Goal: Find specific page/section: Find specific page/section

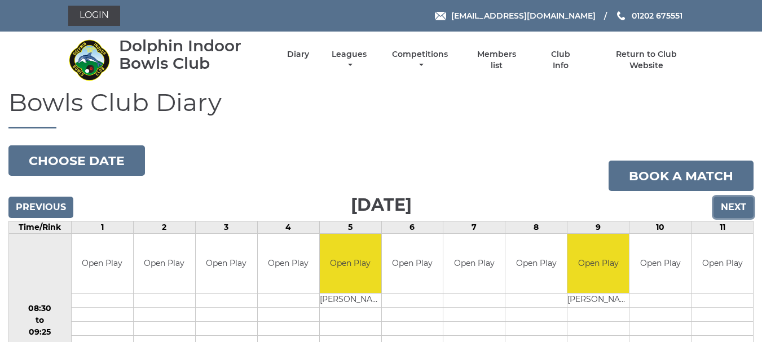
click at [726, 212] on input "Next" at bounding box center [733, 207] width 40 height 21
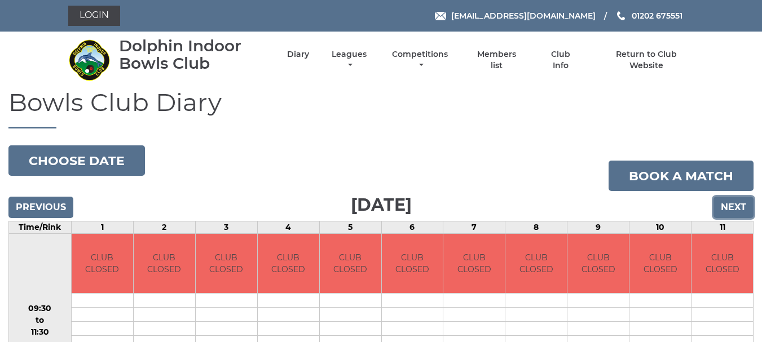
click at [726, 212] on input "Next" at bounding box center [733, 207] width 40 height 21
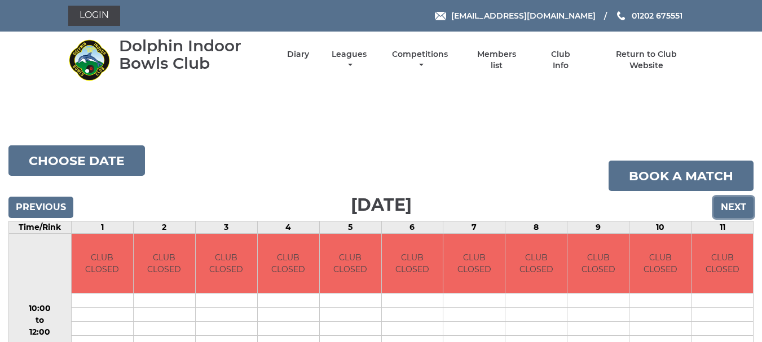
click at [726, 212] on input "Next" at bounding box center [733, 207] width 40 height 21
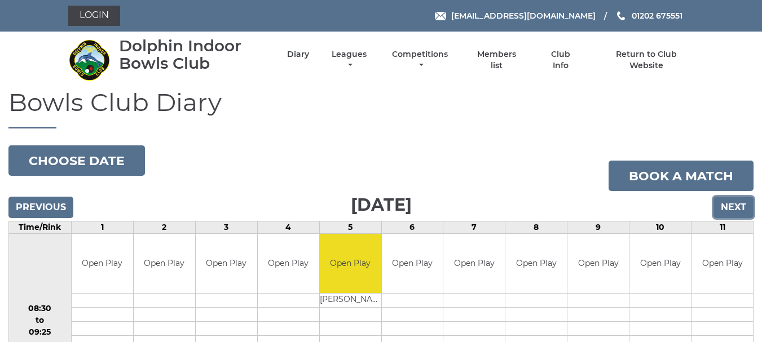
click at [726, 212] on input "Next" at bounding box center [733, 207] width 40 height 21
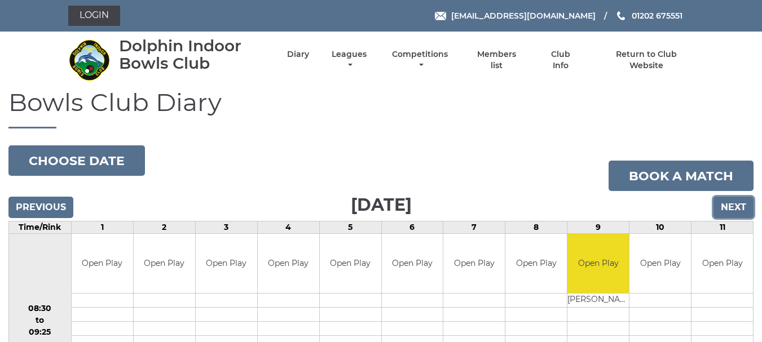
click at [726, 212] on input "Next" at bounding box center [733, 207] width 40 height 21
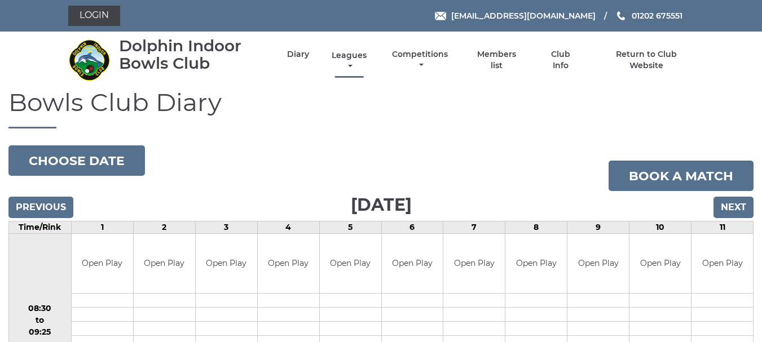
click at [347, 56] on link "Leagues" at bounding box center [349, 61] width 41 height 22
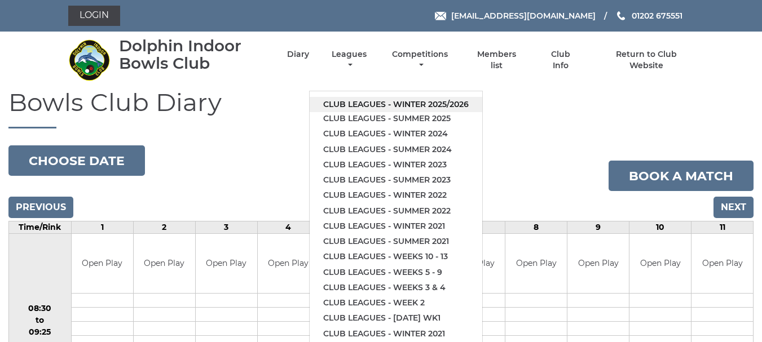
click at [368, 105] on link "Club leagues - Winter 2025/2026" at bounding box center [395, 104] width 172 height 15
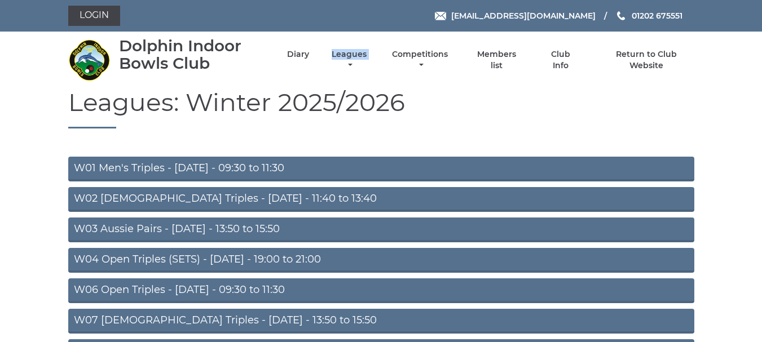
drag, startPoint x: 398, startPoint y: 87, endPoint x: 334, endPoint y: 38, distance: 80.5
click at [334, 38] on nav "Dolphin Indoor Bowls Club Diary Leagues Club leagues - Winter 2025/2026 Club le…" at bounding box center [381, 60] width 762 height 57
